Goal: Information Seeking & Learning: Learn about a topic

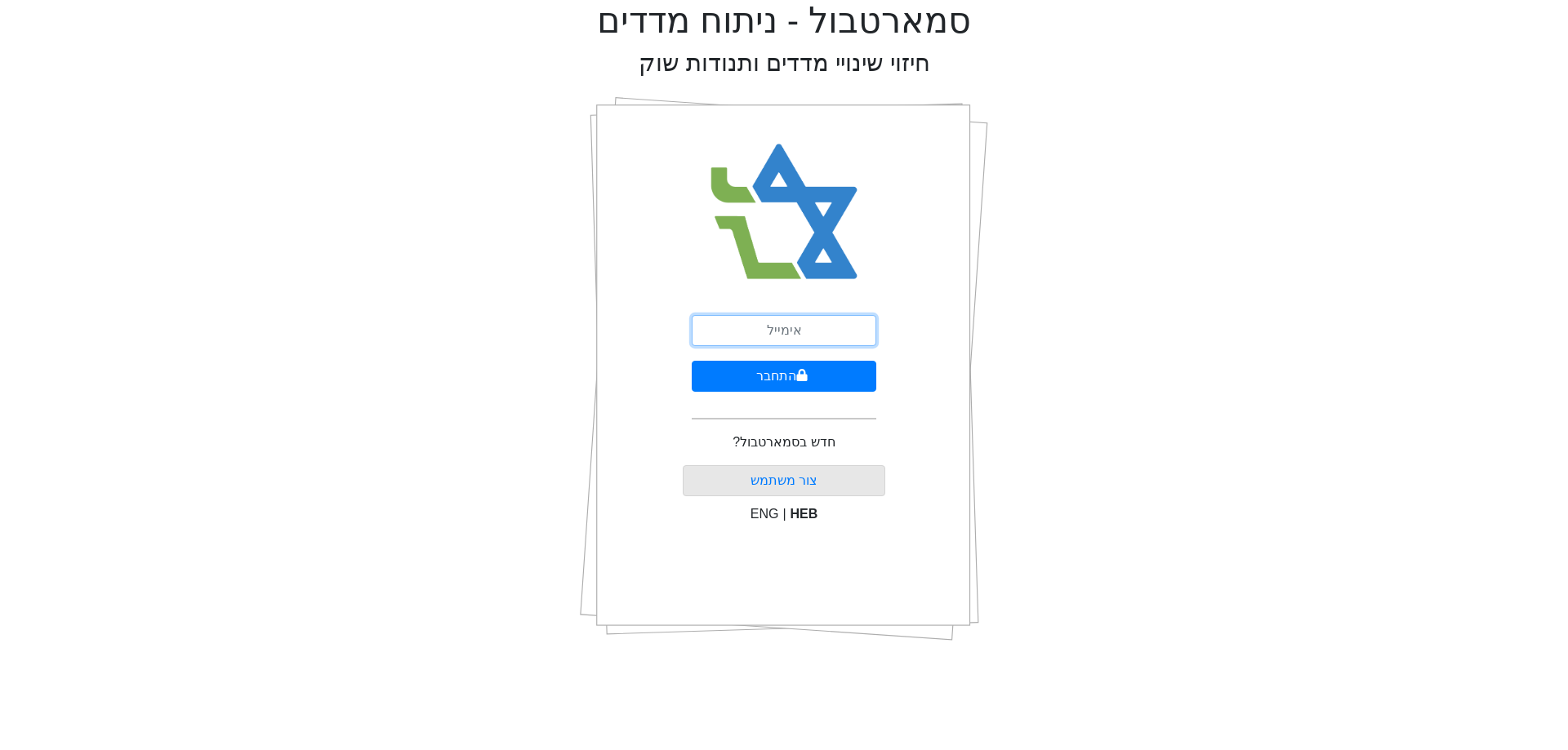
click at [810, 340] on input "email" at bounding box center [784, 331] width 185 height 31
type input "[EMAIL_ADDRESS][DOMAIN_NAME]"
click at [823, 380] on button "התחבר" at bounding box center [784, 376] width 185 height 31
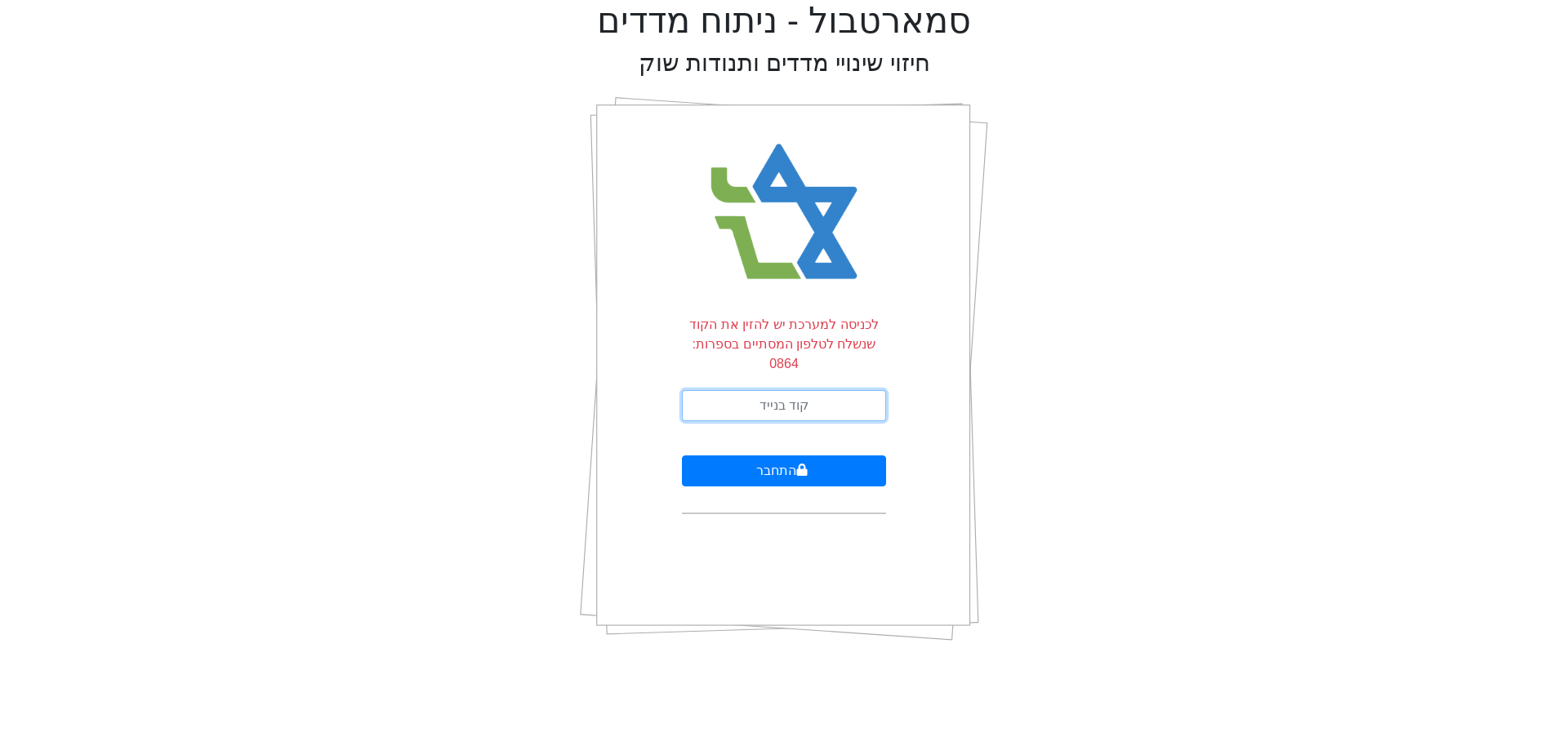
click at [823, 391] on input "text" at bounding box center [784, 406] width 204 height 31
type input "367601"
click at [786, 456] on button "התחבר" at bounding box center [784, 471] width 204 height 31
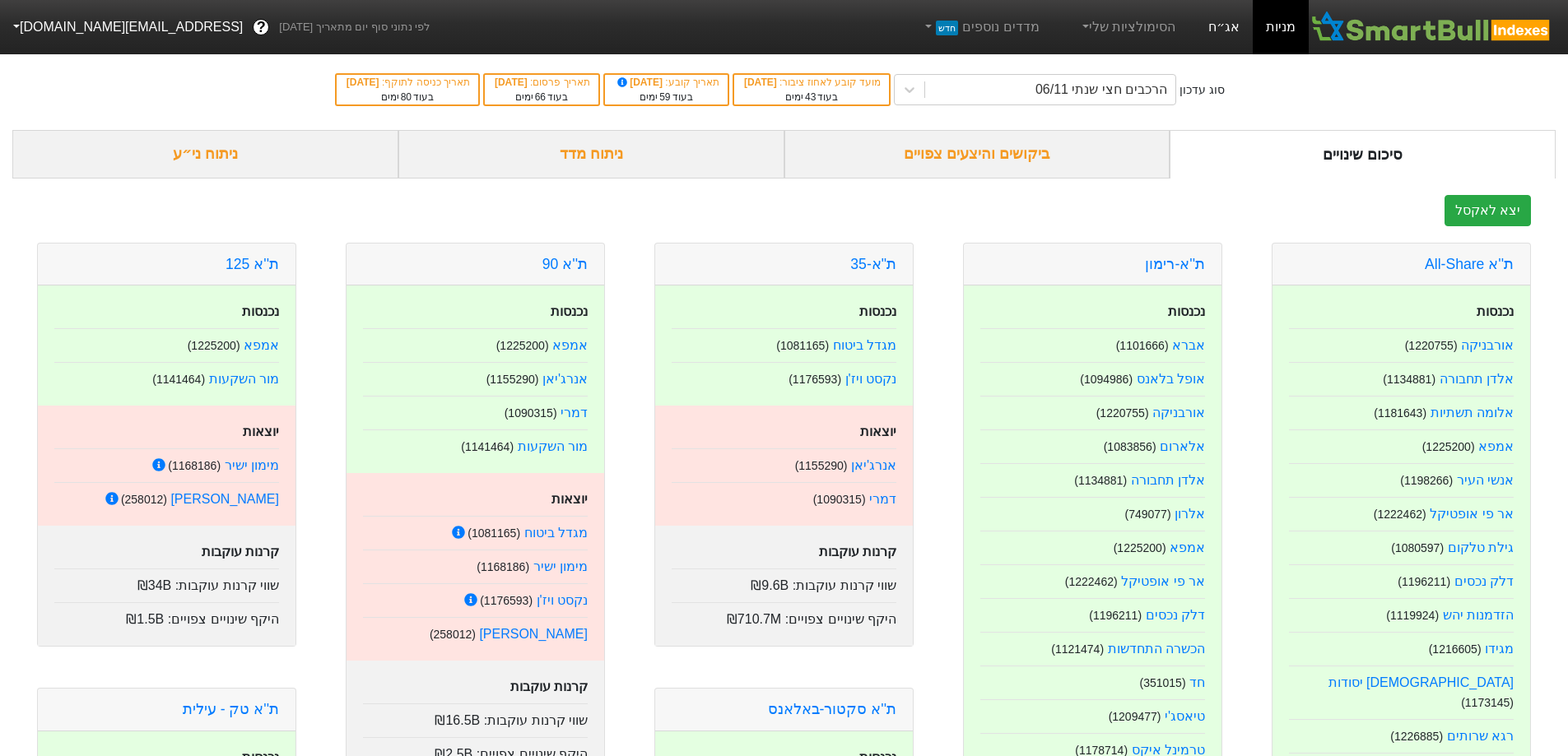
click at [1210, 23] on link "אג״ח" at bounding box center [1224, 27] width 58 height 54
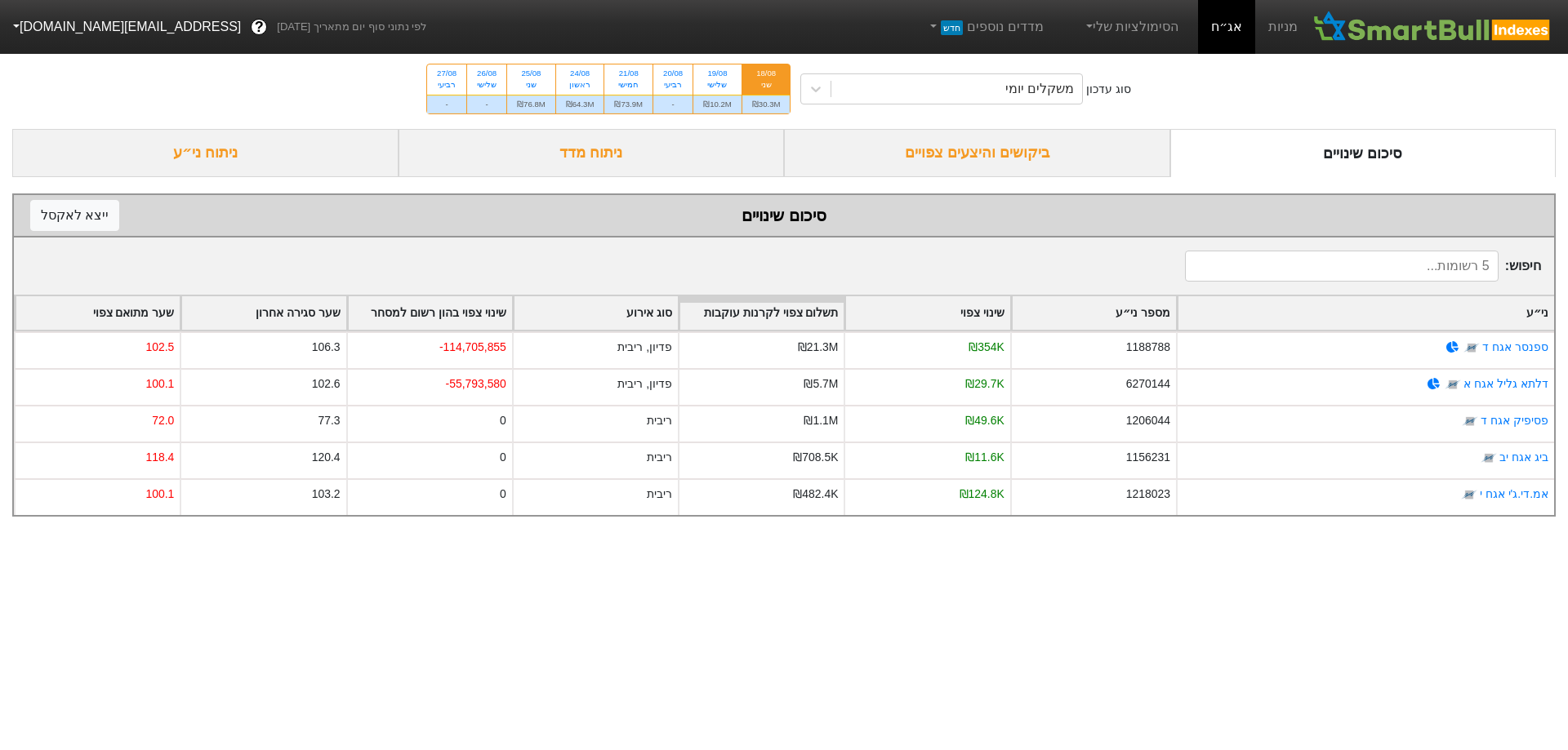
click at [940, 144] on div "ביקושים והיצעים צפויים" at bounding box center [977, 153] width 386 height 48
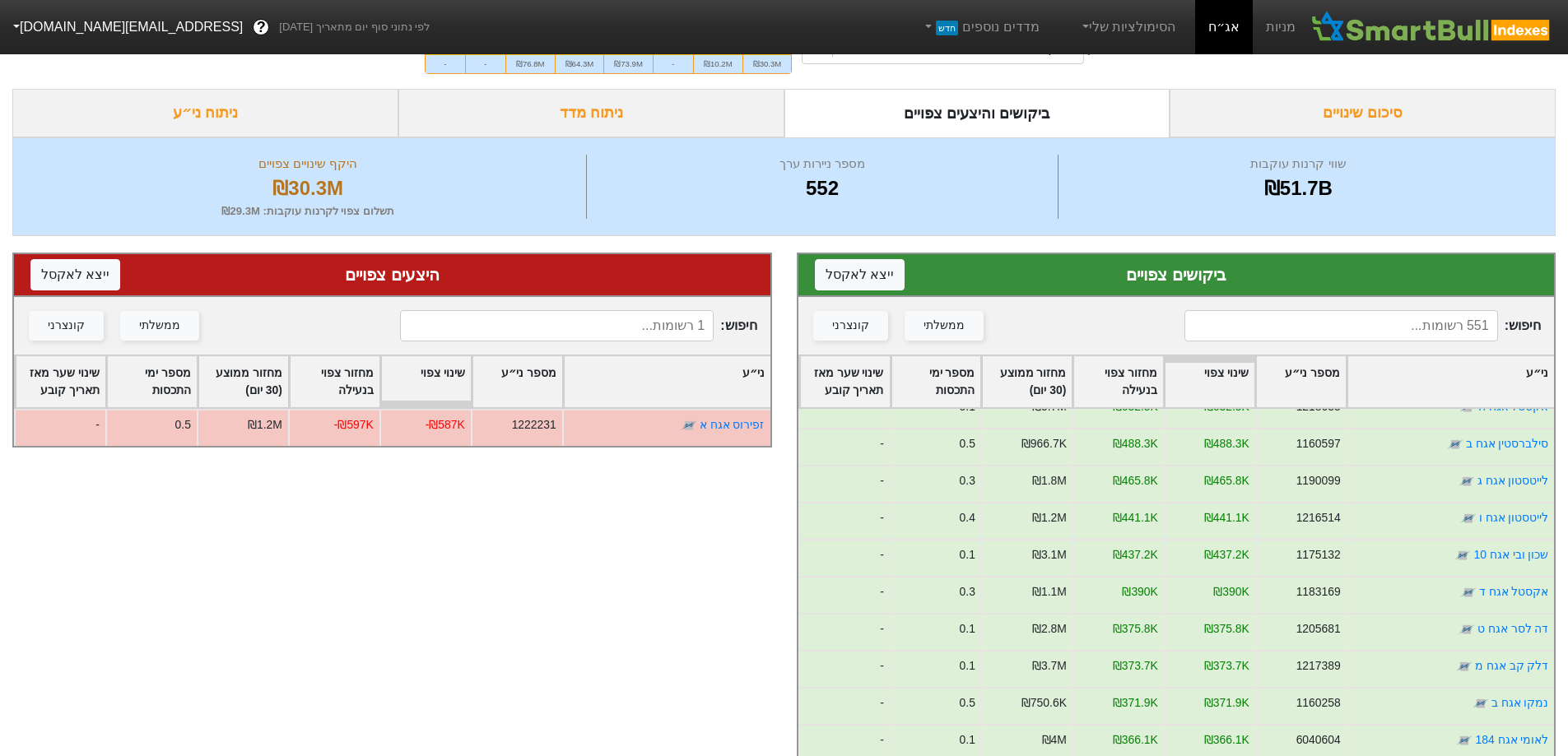
scroll to position [21, 0]
